Goal: Task Accomplishment & Management: Complete application form

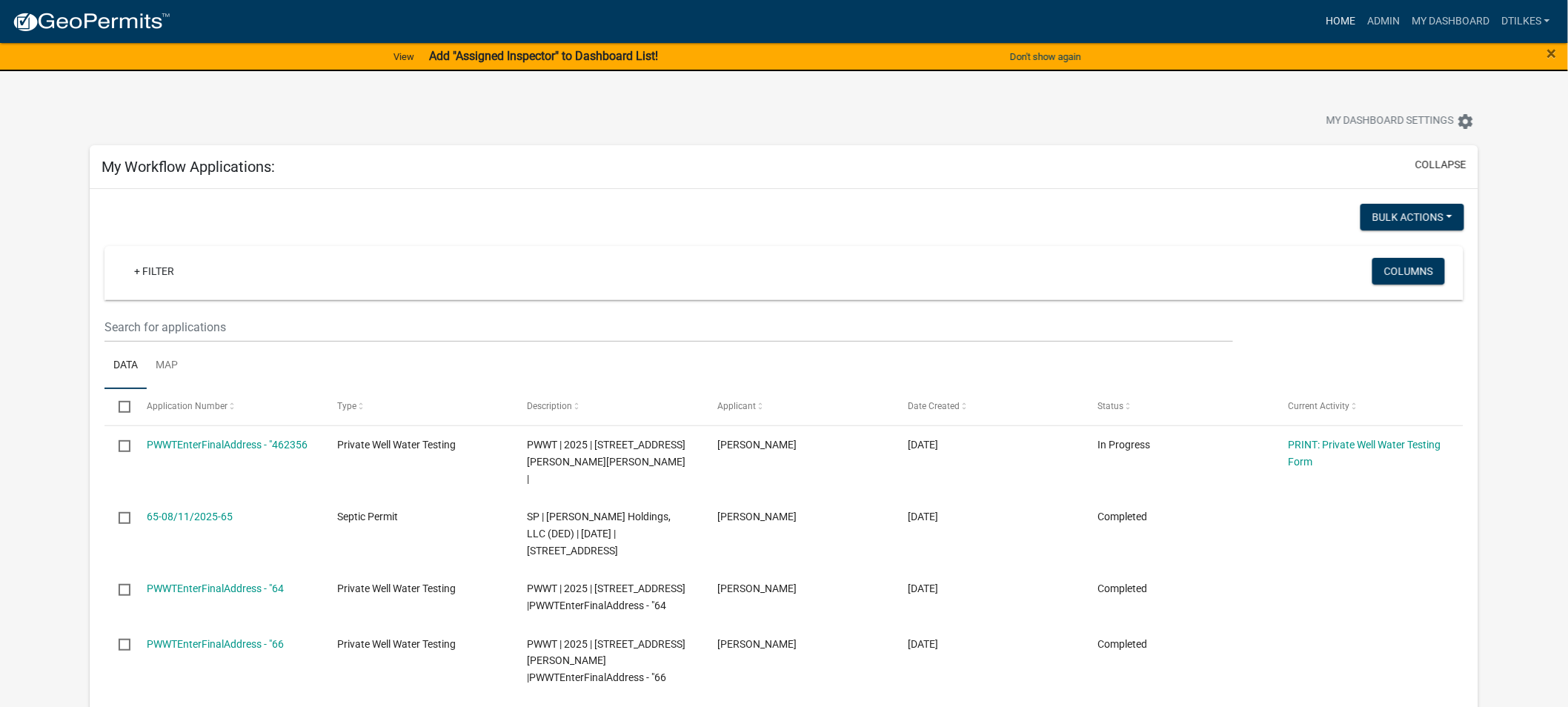
click at [1342, 20] on link "Home" at bounding box center [1340, 22] width 41 height 29
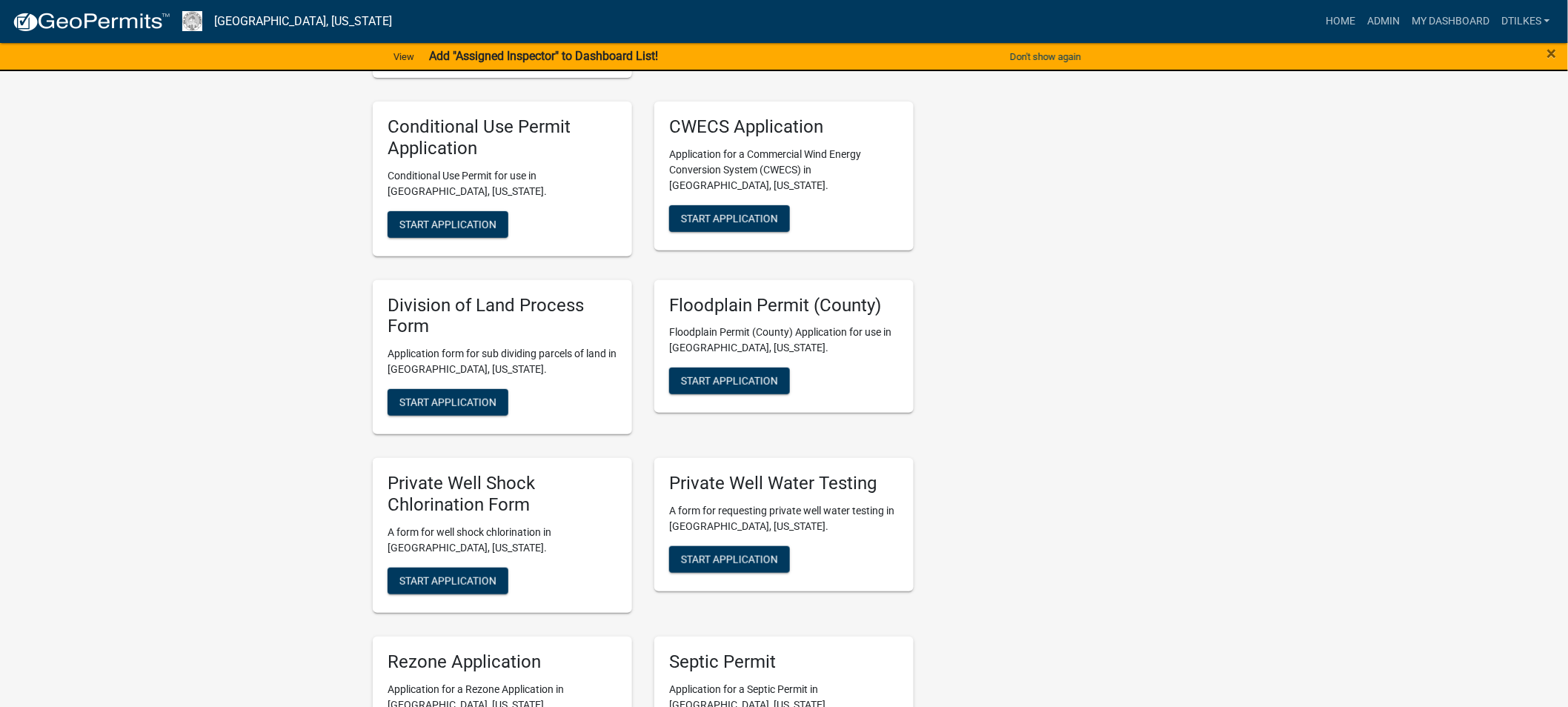
scroll to position [2552, 0]
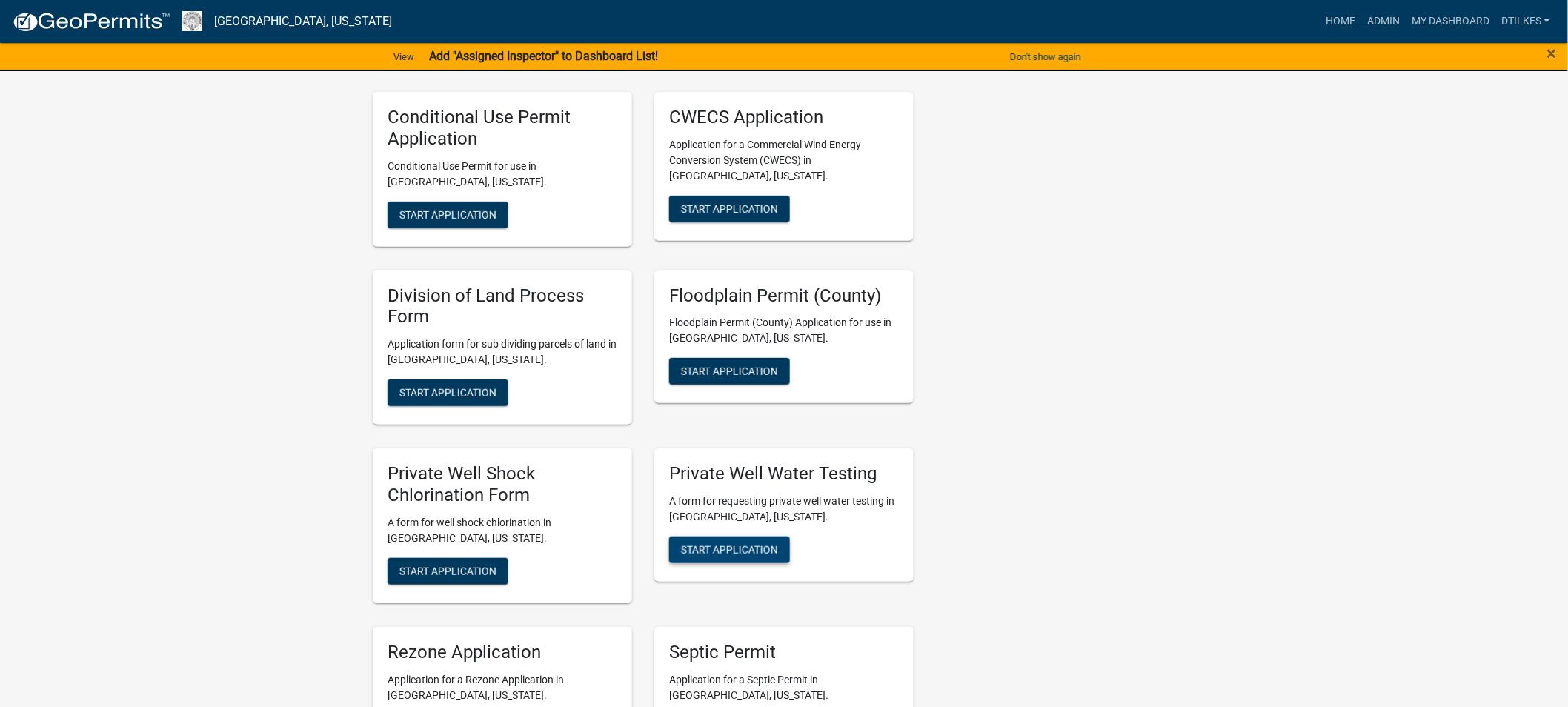
click at [736, 543] on span "Start Application" at bounding box center [729, 549] width 97 height 12
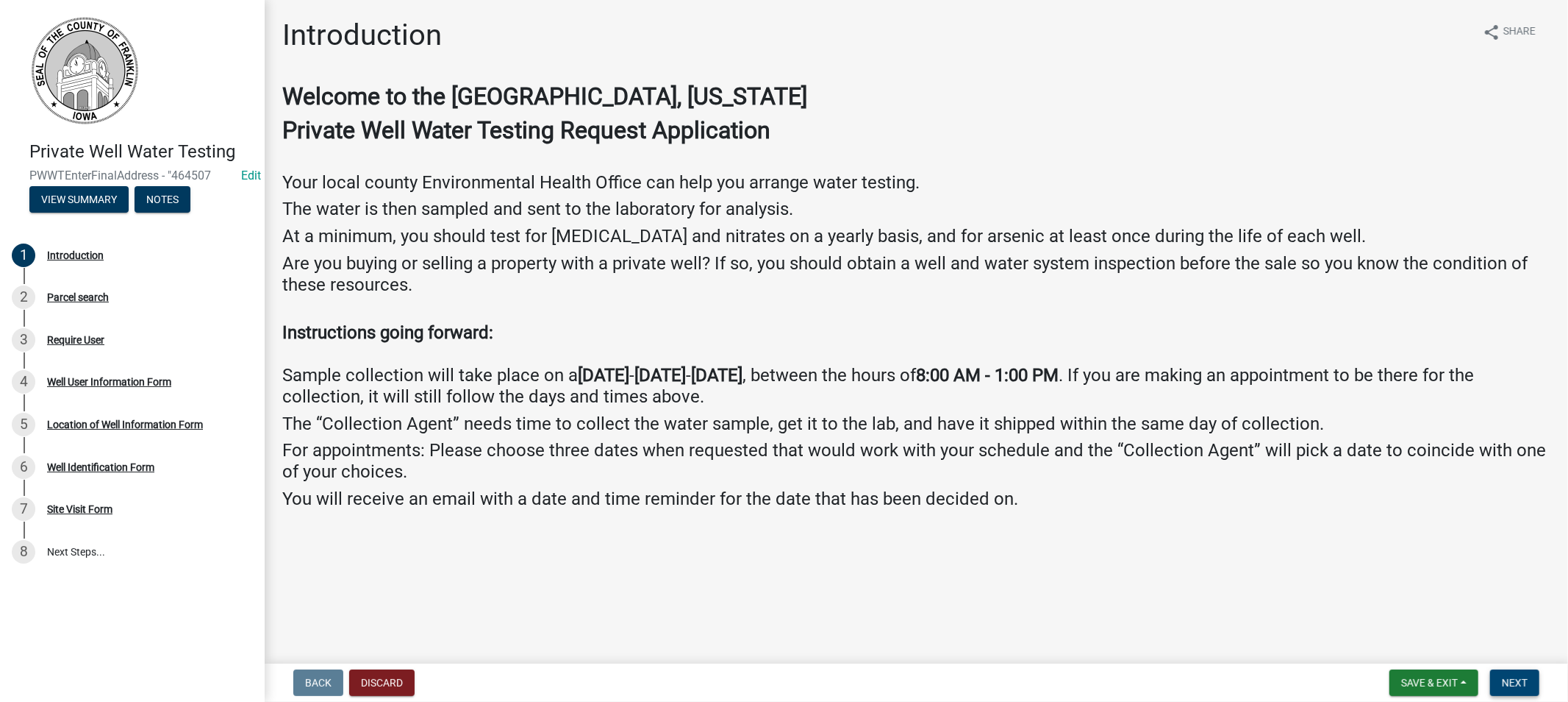
click at [1523, 681] on span "Next" at bounding box center [1515, 682] width 25 height 12
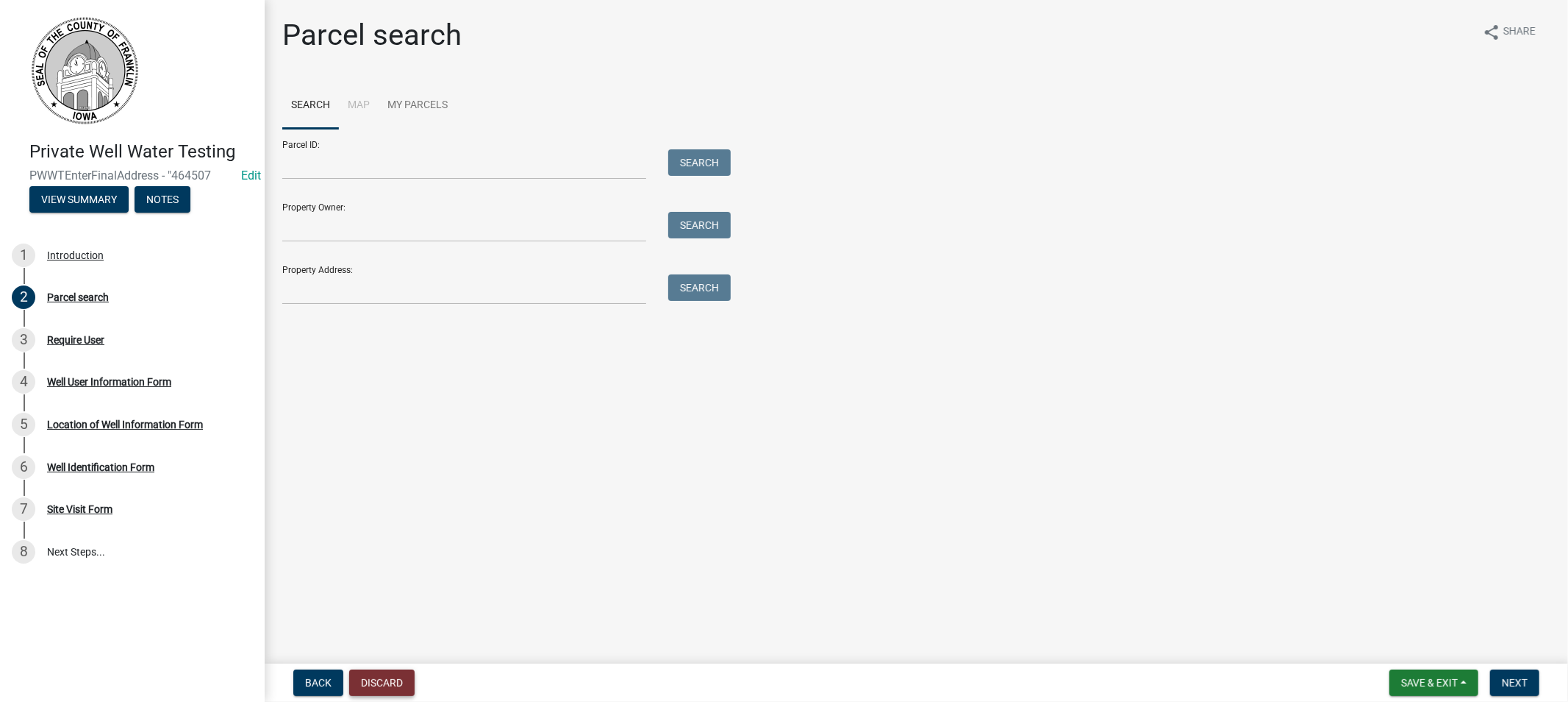
click at [383, 682] on button "Discard" at bounding box center [382, 682] width 65 height 26
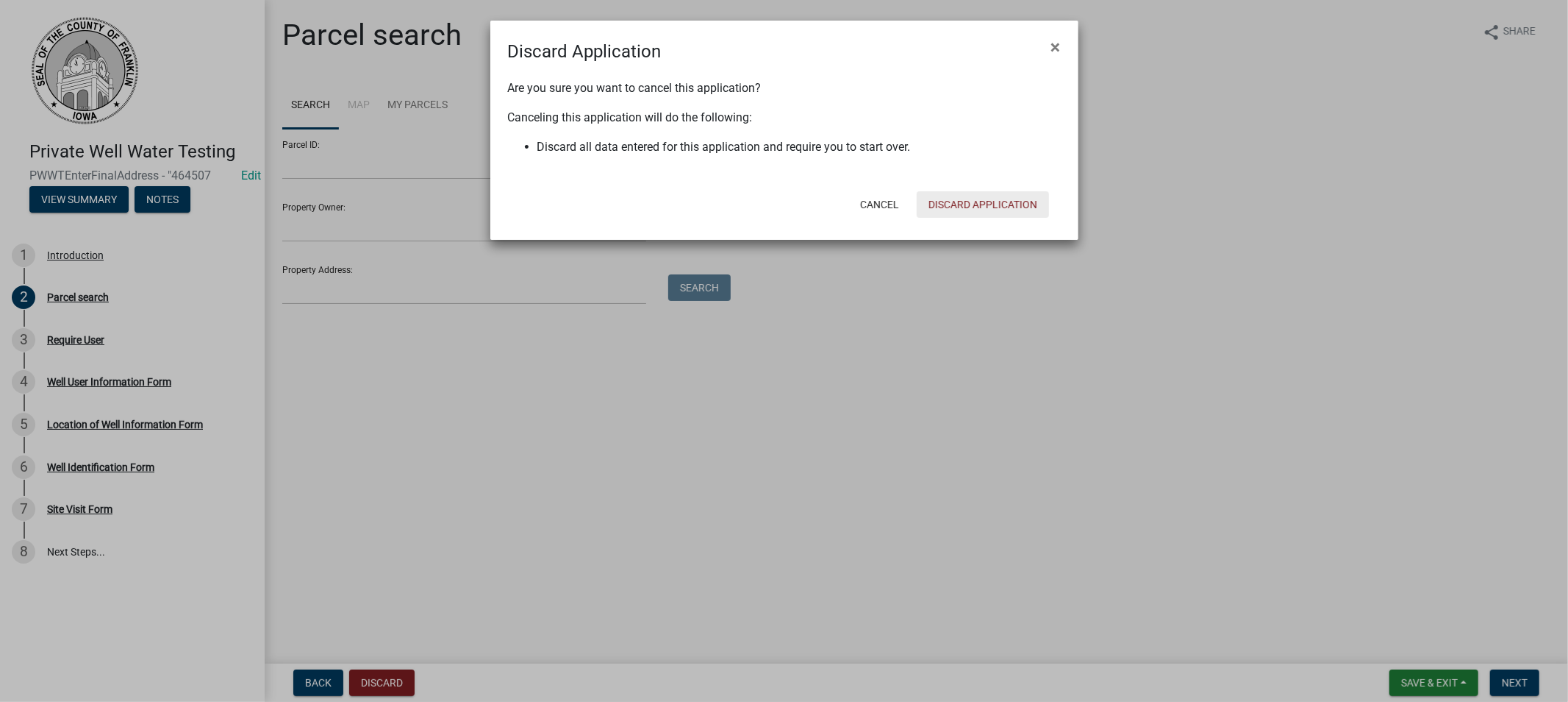
click at [960, 200] on button "Discard Application" at bounding box center [984, 204] width 133 height 26
